Goal: Transaction & Acquisition: Purchase product/service

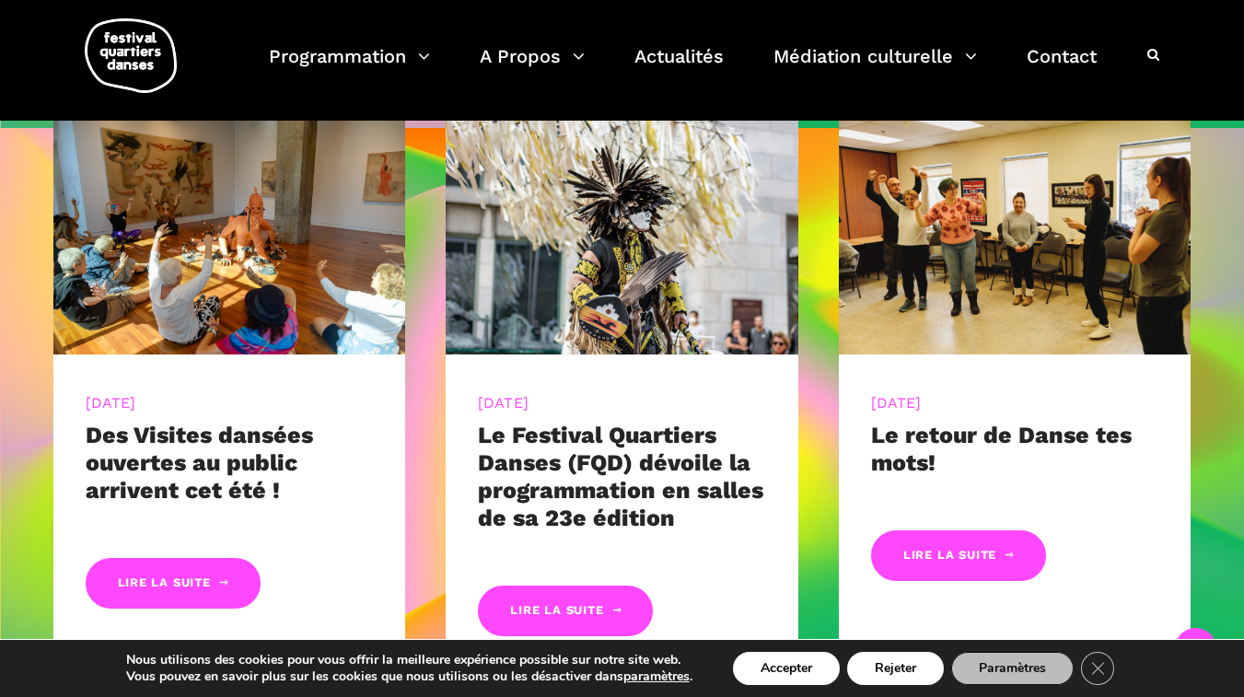
scroll to position [723, 0]
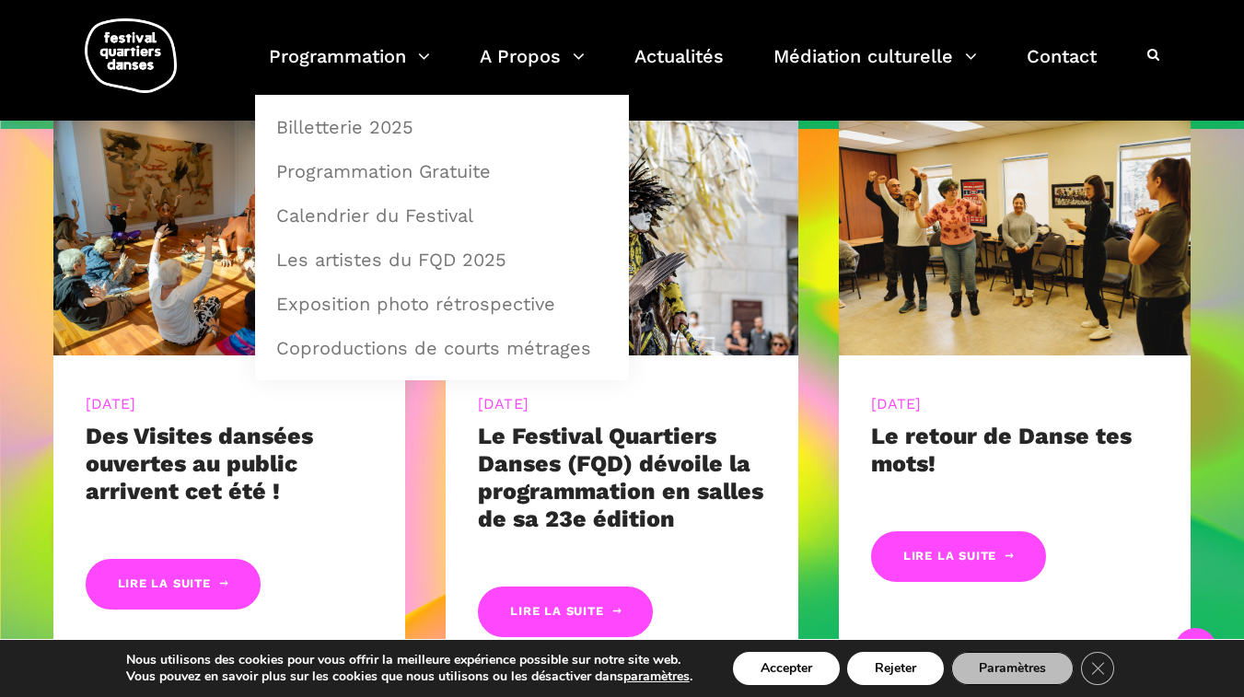
click at [367, 124] on link "Billetterie 2025" at bounding box center [442, 127] width 354 height 42
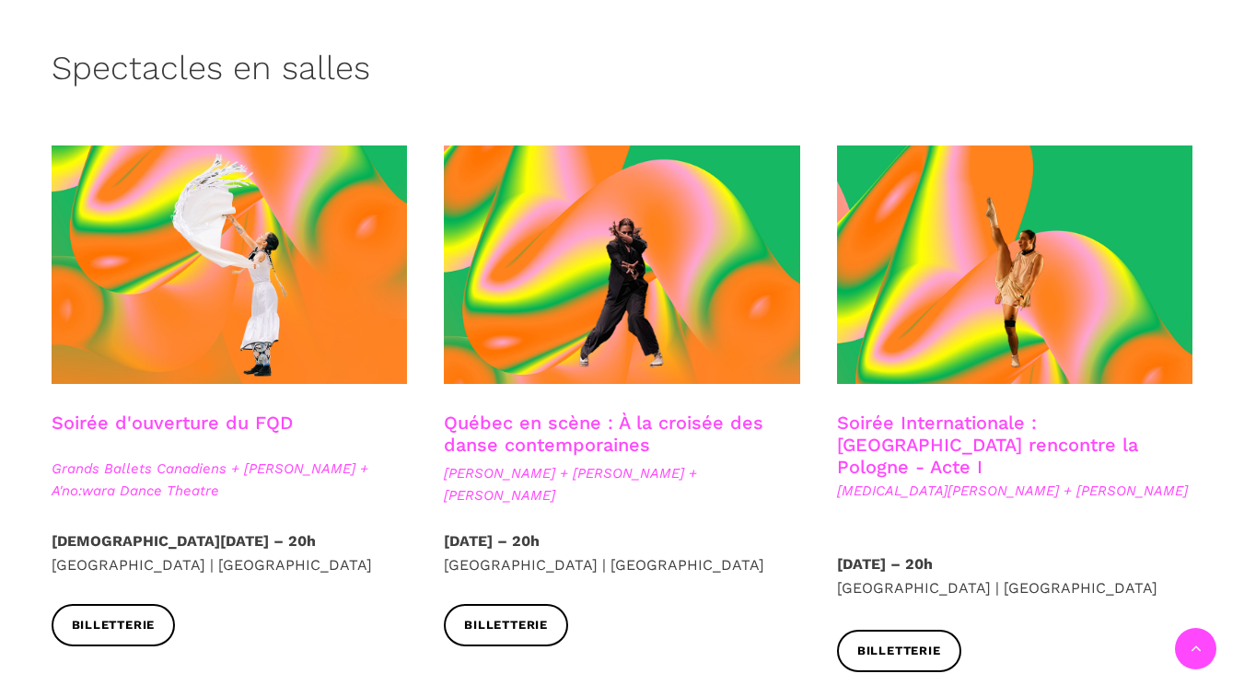
scroll to position [447, 0]
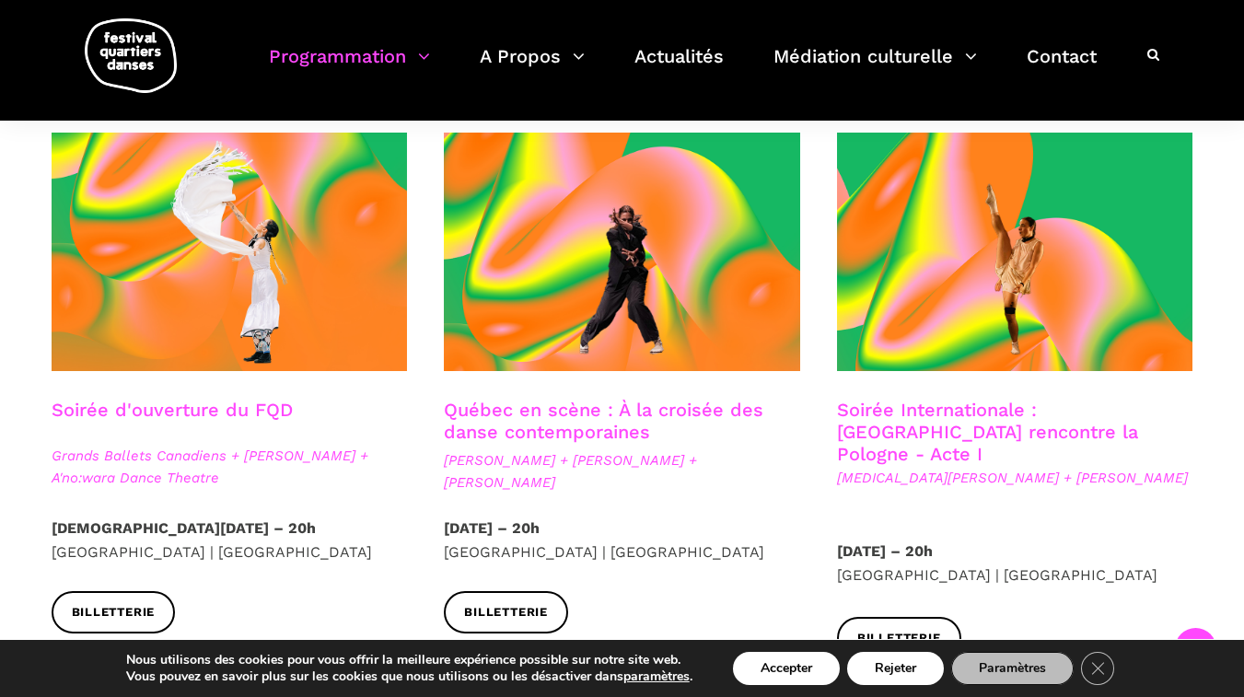
click at [199, 400] on link "Soirée d'ouverture du FQD" at bounding box center [172, 410] width 241 height 22
click at [568, 412] on link "Québec en scène : À la croisée des danse contemporaines" at bounding box center [603, 421] width 319 height 44
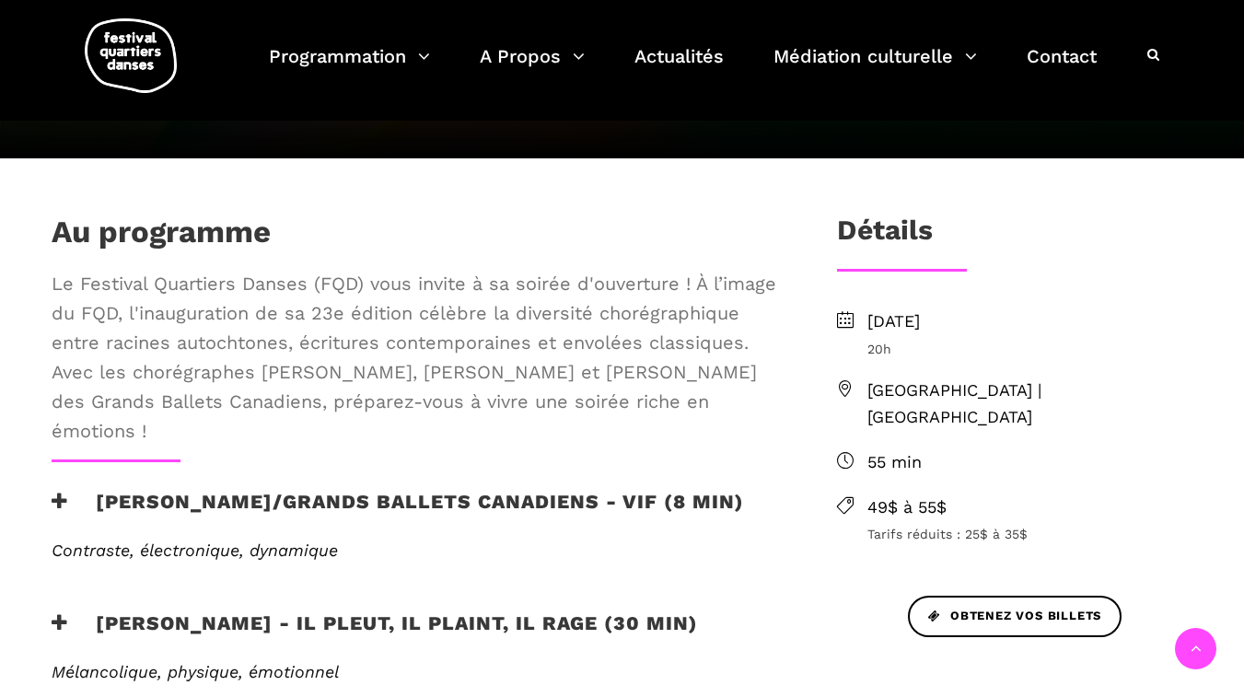
scroll to position [452, 0]
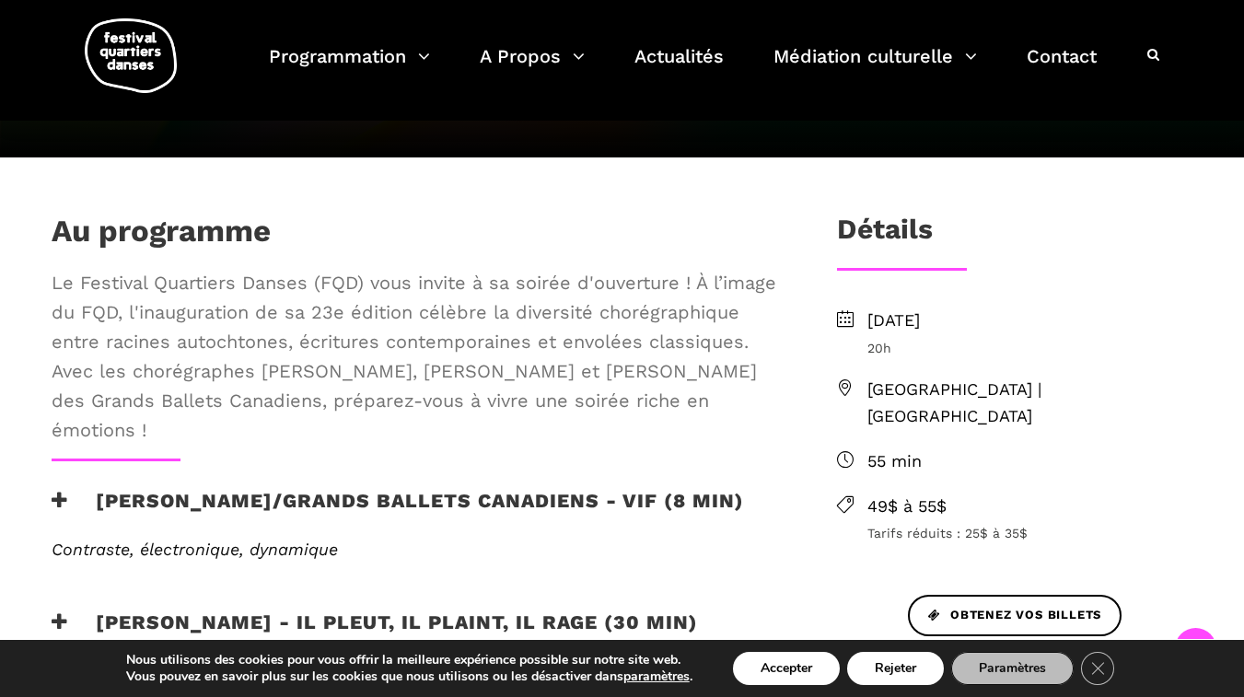
click at [1021, 606] on span "Obtenez vos billets" at bounding box center [1014, 615] width 173 height 19
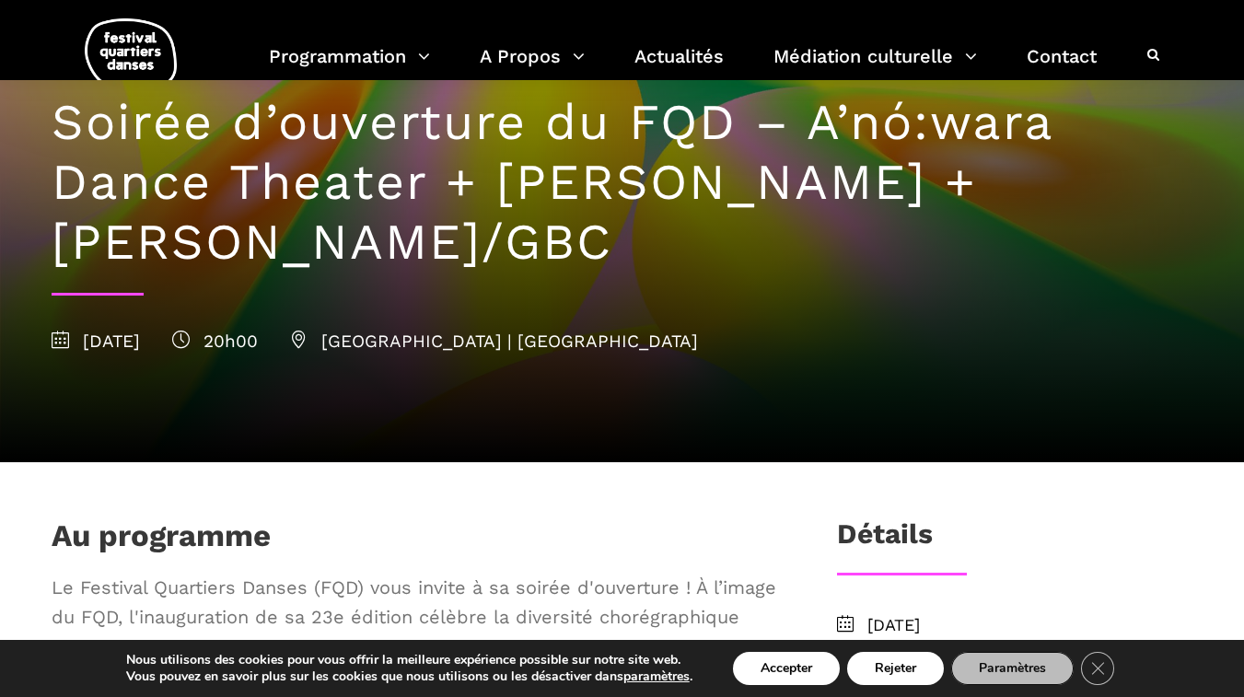
scroll to position [109, 0]
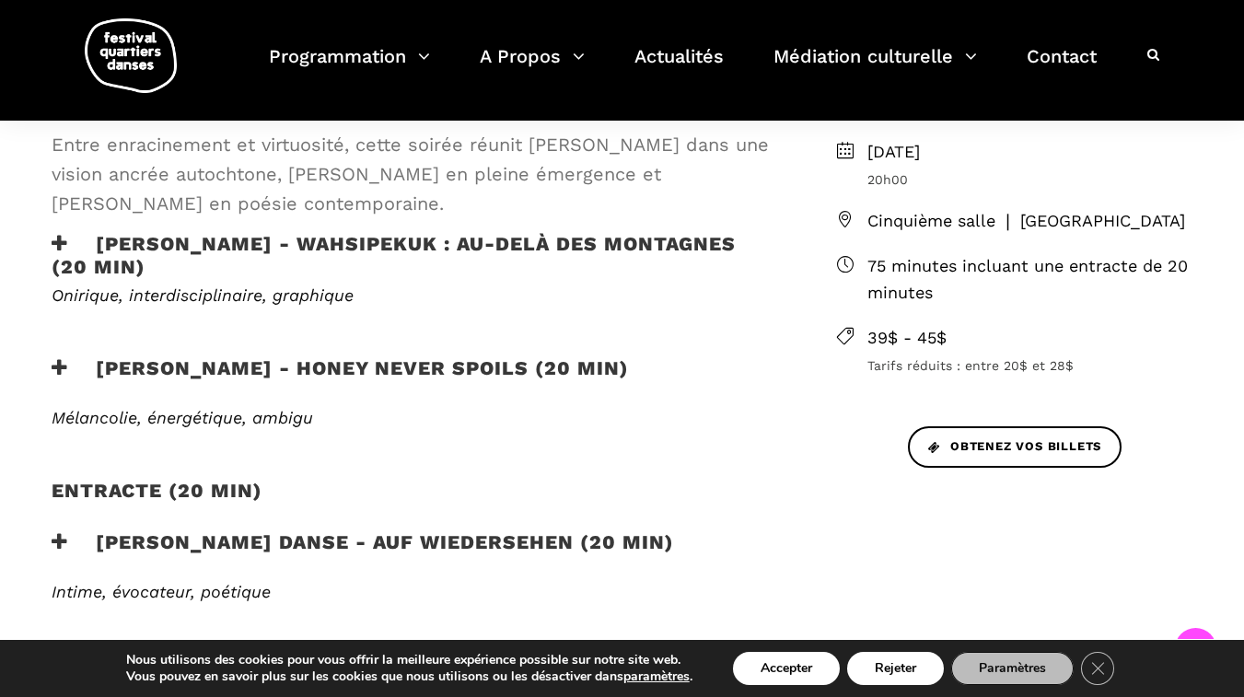
scroll to position [566, 0]
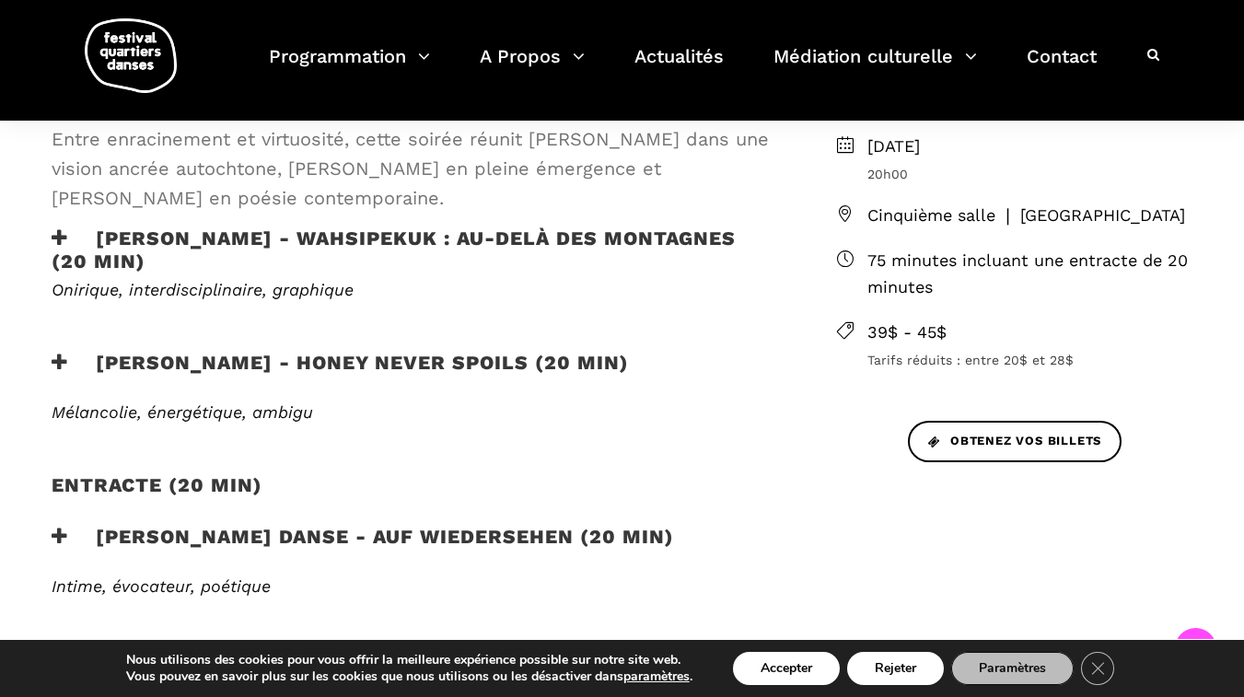
click at [368, 234] on h3 "Ivanie Aubin-Malo - WAHSIPEKUK : Au-delà des montagnes (20 min)" at bounding box center [414, 249] width 725 height 46
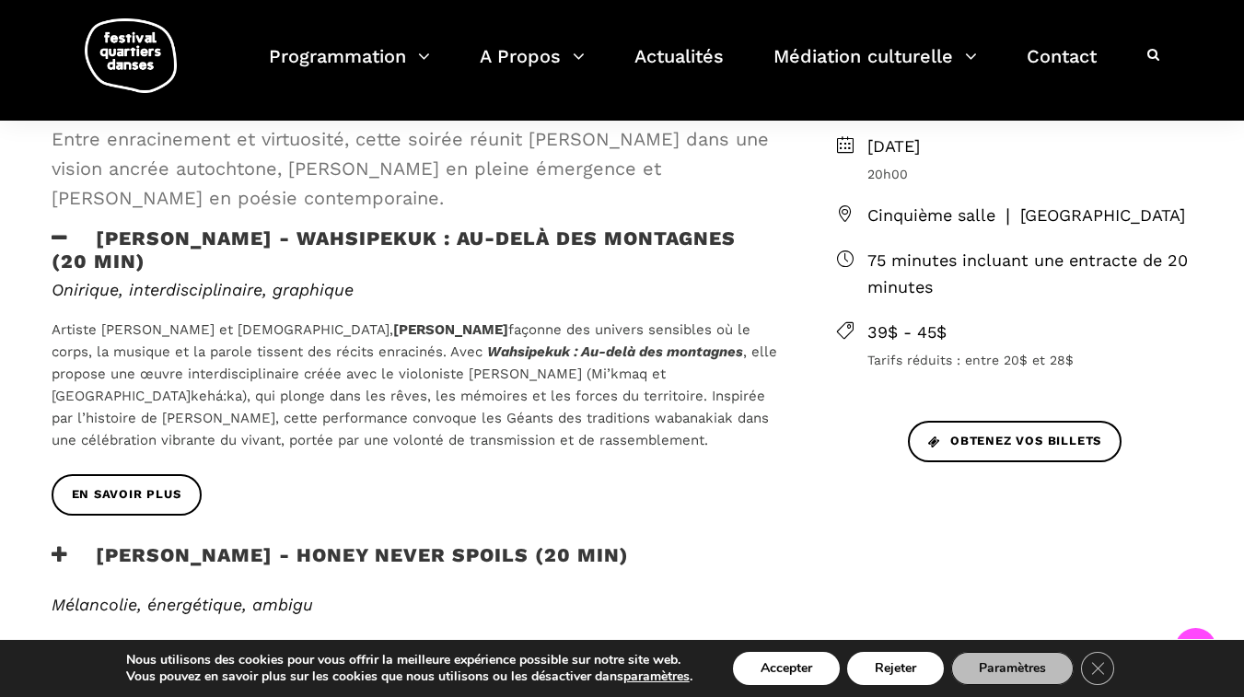
click at [393, 325] on b "Ivanie Aubin-Malo" at bounding box center [450, 329] width 115 height 17
click at [393, 329] on b "Ivanie Aubin-Malo" at bounding box center [450, 329] width 115 height 17
click at [104, 236] on h3 "Ivanie Aubin-Malo - WAHSIPEKUK : Au-delà des montagnes (20 min)" at bounding box center [414, 249] width 725 height 46
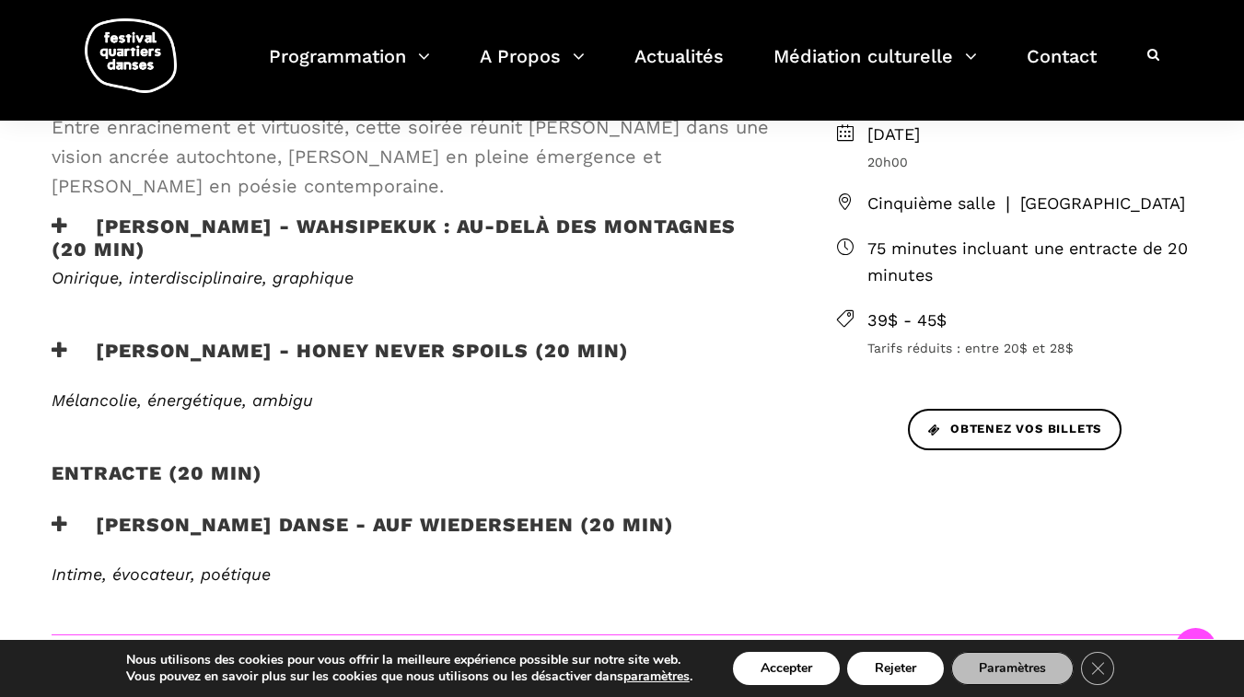
scroll to position [576, 0]
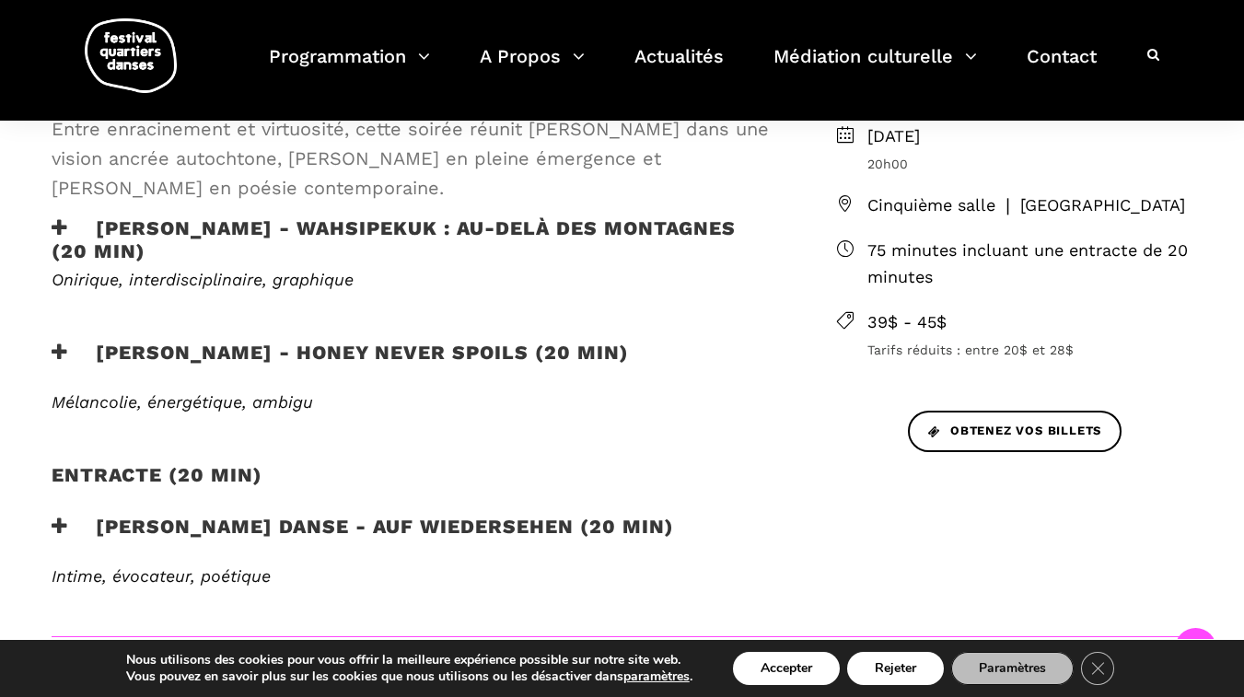
click at [1008, 425] on span "Obtenez vos billets" at bounding box center [1014, 431] width 173 height 19
